Goal: Task Accomplishment & Management: Manage account settings

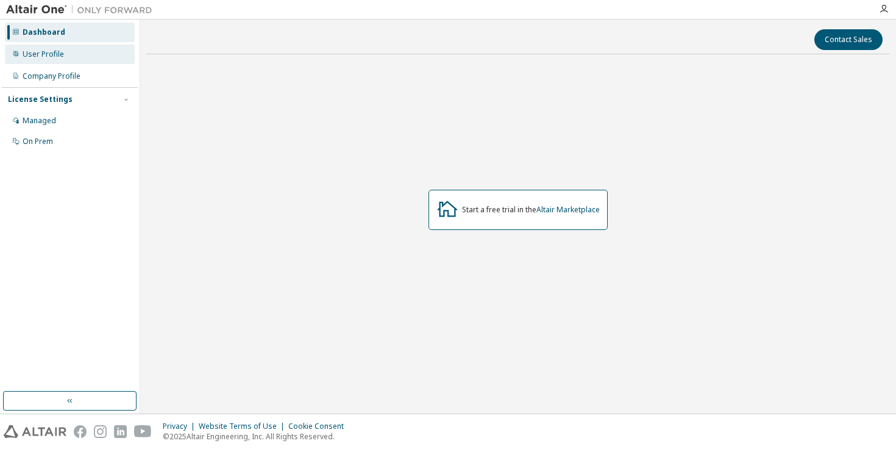
click at [54, 51] on div "User Profile" at bounding box center [43, 54] width 41 height 10
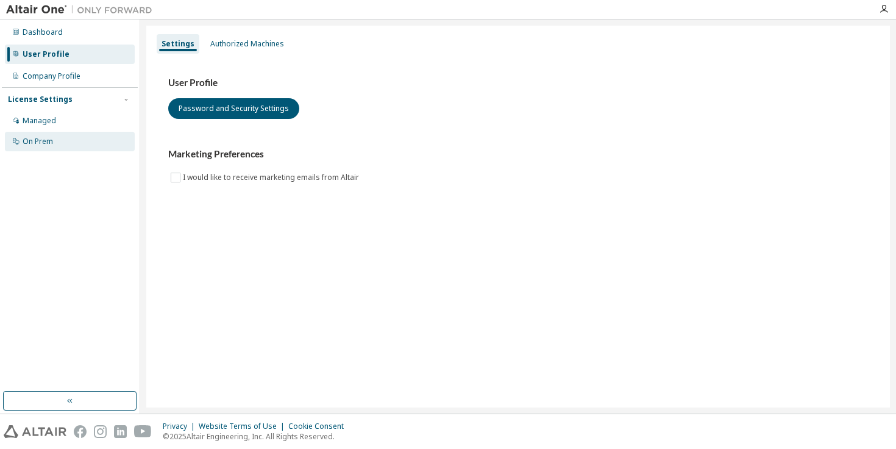
click at [80, 138] on div "On Prem" at bounding box center [70, 142] width 130 height 20
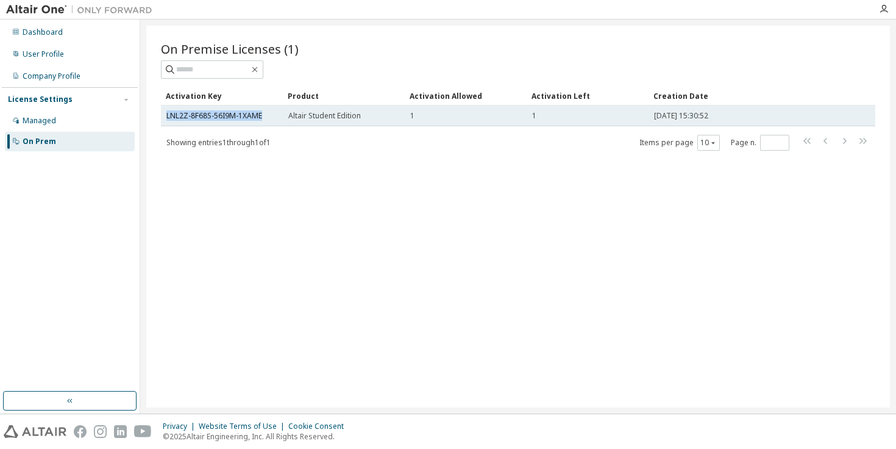
drag, startPoint x: 262, startPoint y: 117, endPoint x: 163, endPoint y: 116, distance: 98.7
click at [163, 116] on td "LNL2Z-8F68S-56I9M-1XAME" at bounding box center [222, 115] width 122 height 21
copy link "LNL2Z-8F68S-56I9M-1XAME"
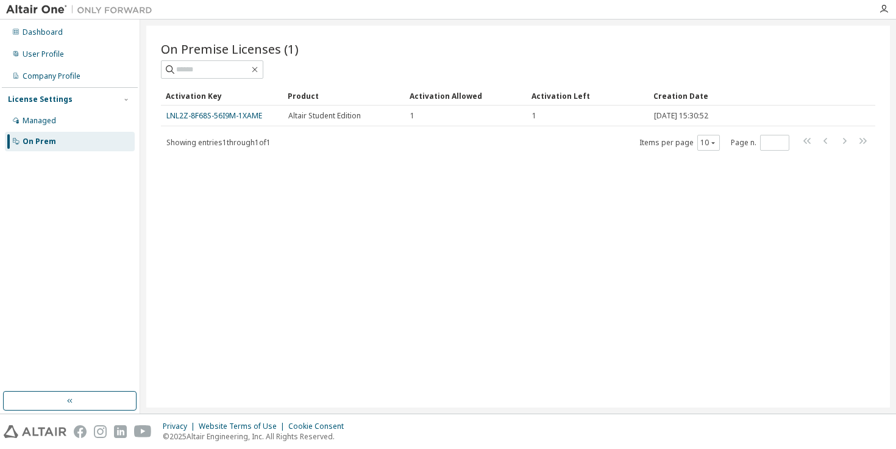
click at [299, 142] on div "Showing entries 1 through 1 of 1 Items per page 10 Page n. *" at bounding box center [518, 142] width 714 height 18
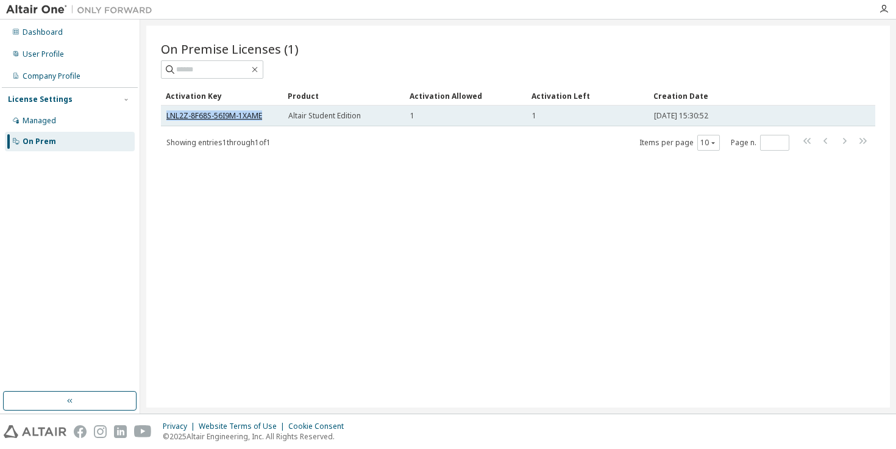
drag, startPoint x: 262, startPoint y: 114, endPoint x: 166, endPoint y: 116, distance: 96.3
click at [166, 116] on div "LNL2Z-8F68S-56I9M-1XAME" at bounding box center [221, 116] width 111 height 10
copy link "LNL2Z-8F68S-56I9M-1XAME"
